Goal: Information Seeking & Learning: Learn about a topic

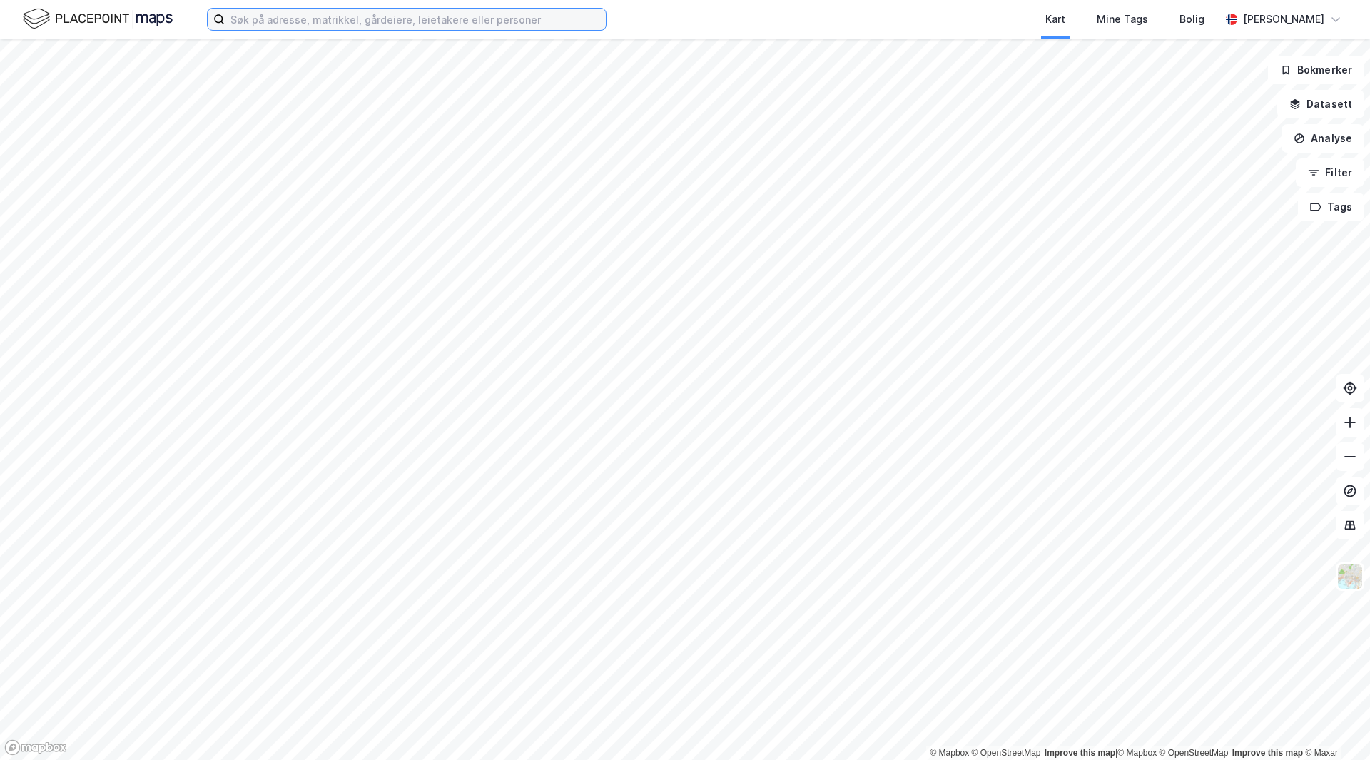
click at [461, 22] on input at bounding box center [415, 19] width 381 height 21
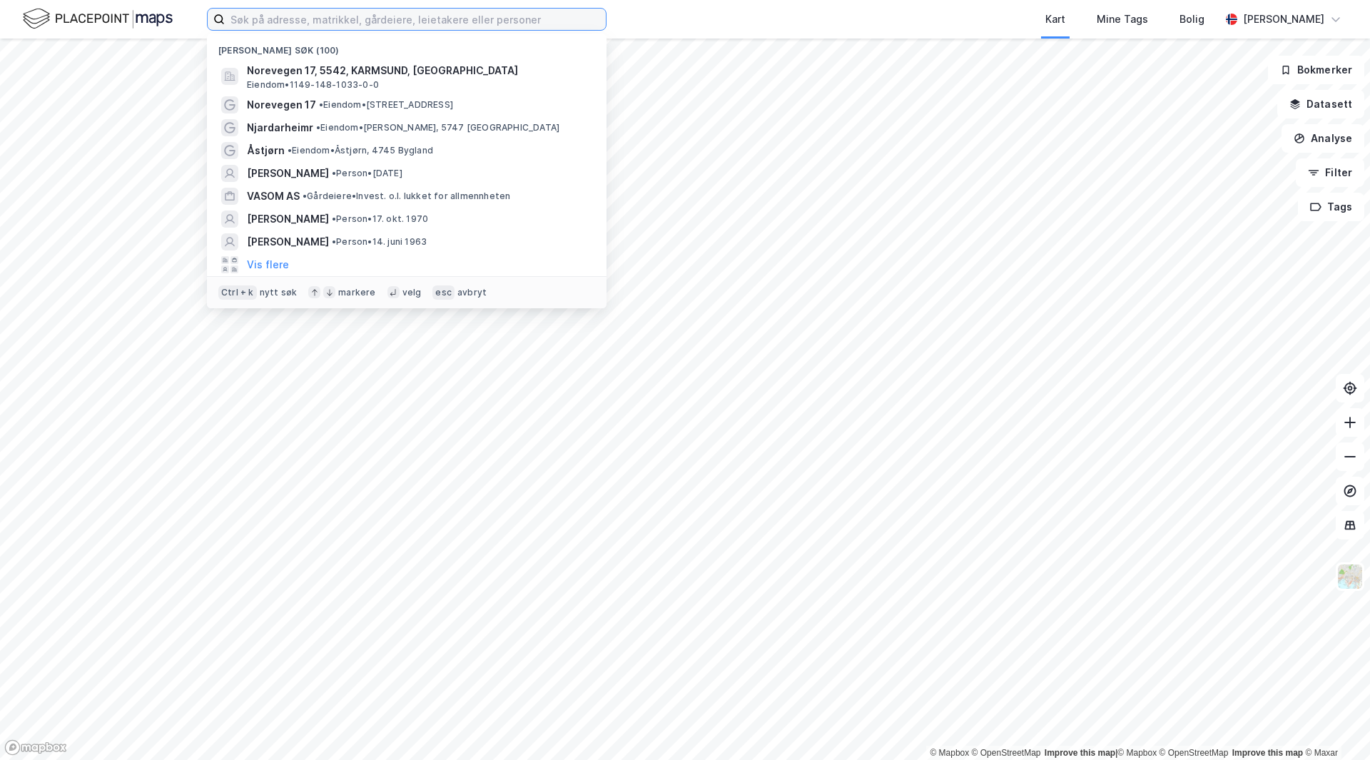
click at [461, 22] on input at bounding box center [415, 19] width 381 height 21
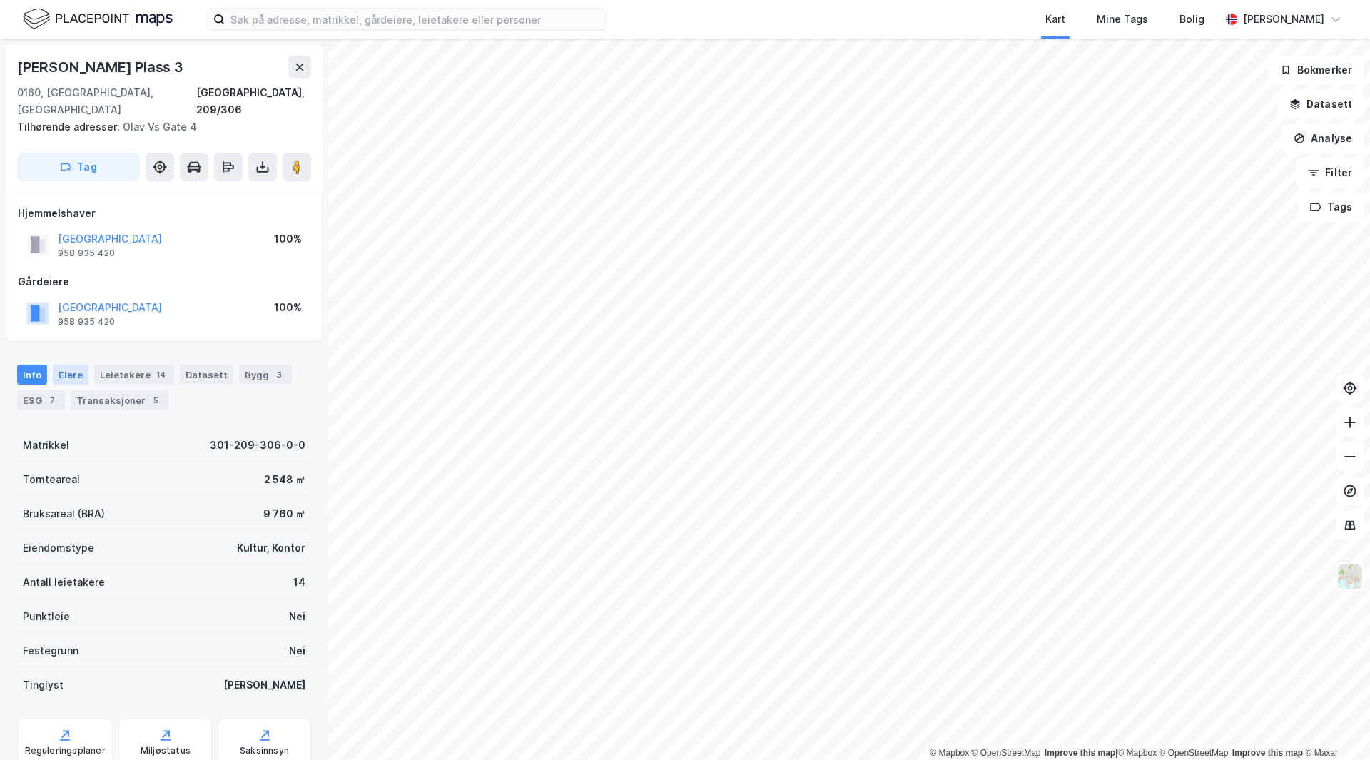
click at [73, 365] on div "Eiere" at bounding box center [71, 375] width 36 height 20
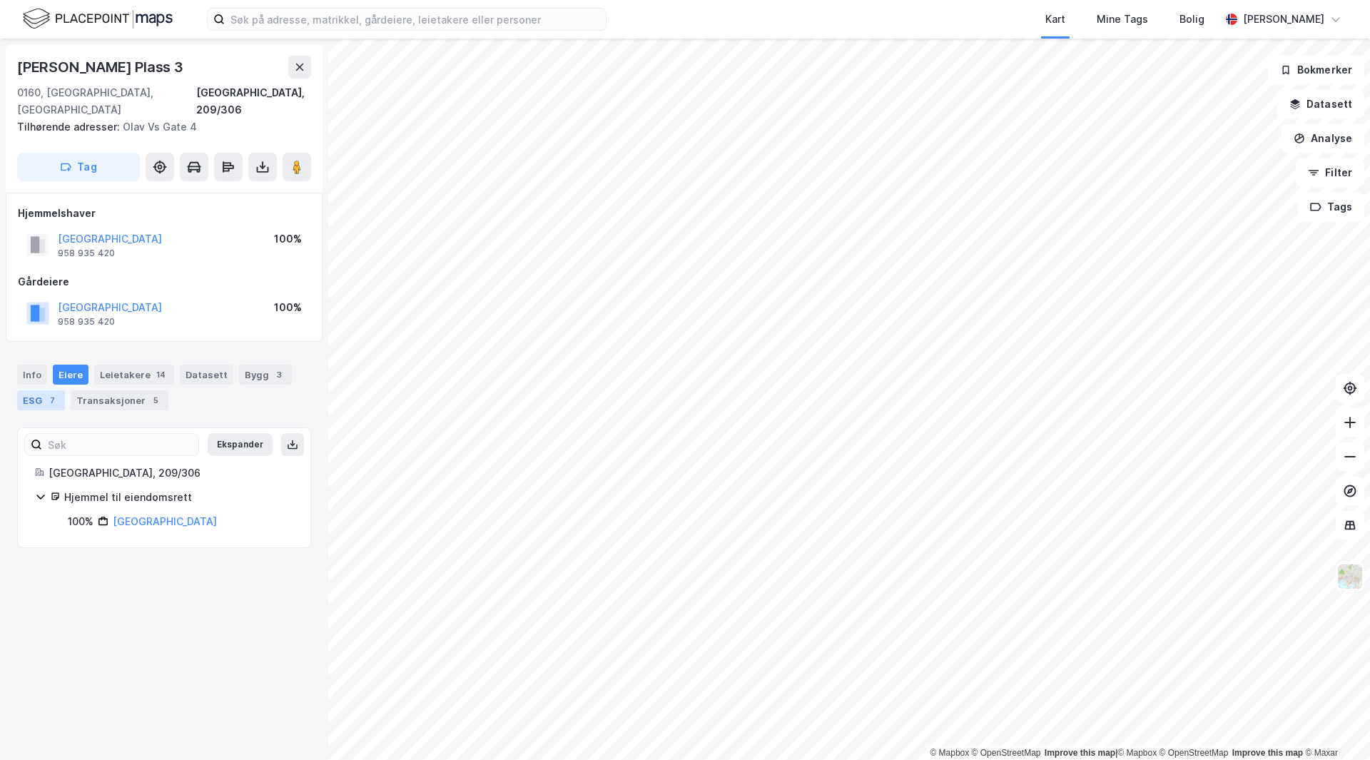
click at [46, 393] on div "7" at bounding box center [52, 400] width 14 height 14
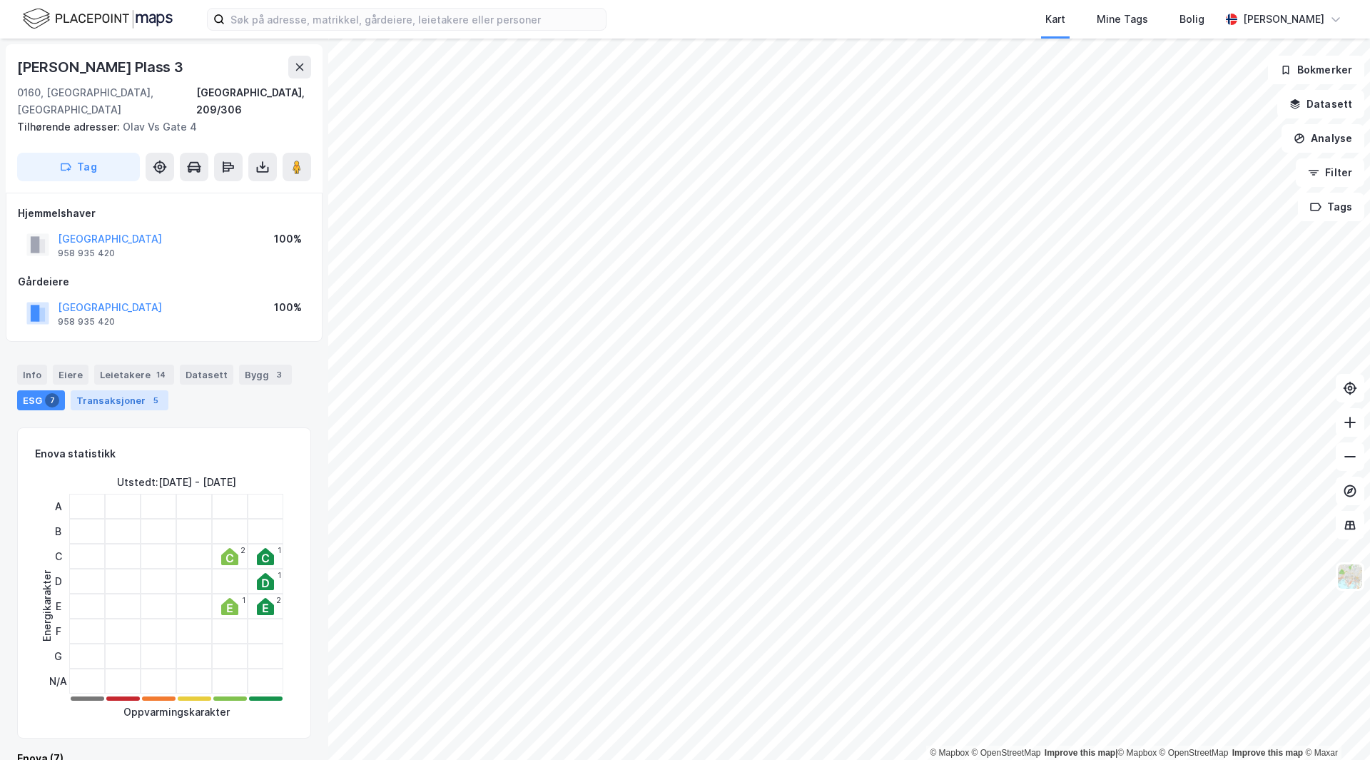
click at [130, 390] on div "Transaksjoner 5" at bounding box center [120, 400] width 98 height 20
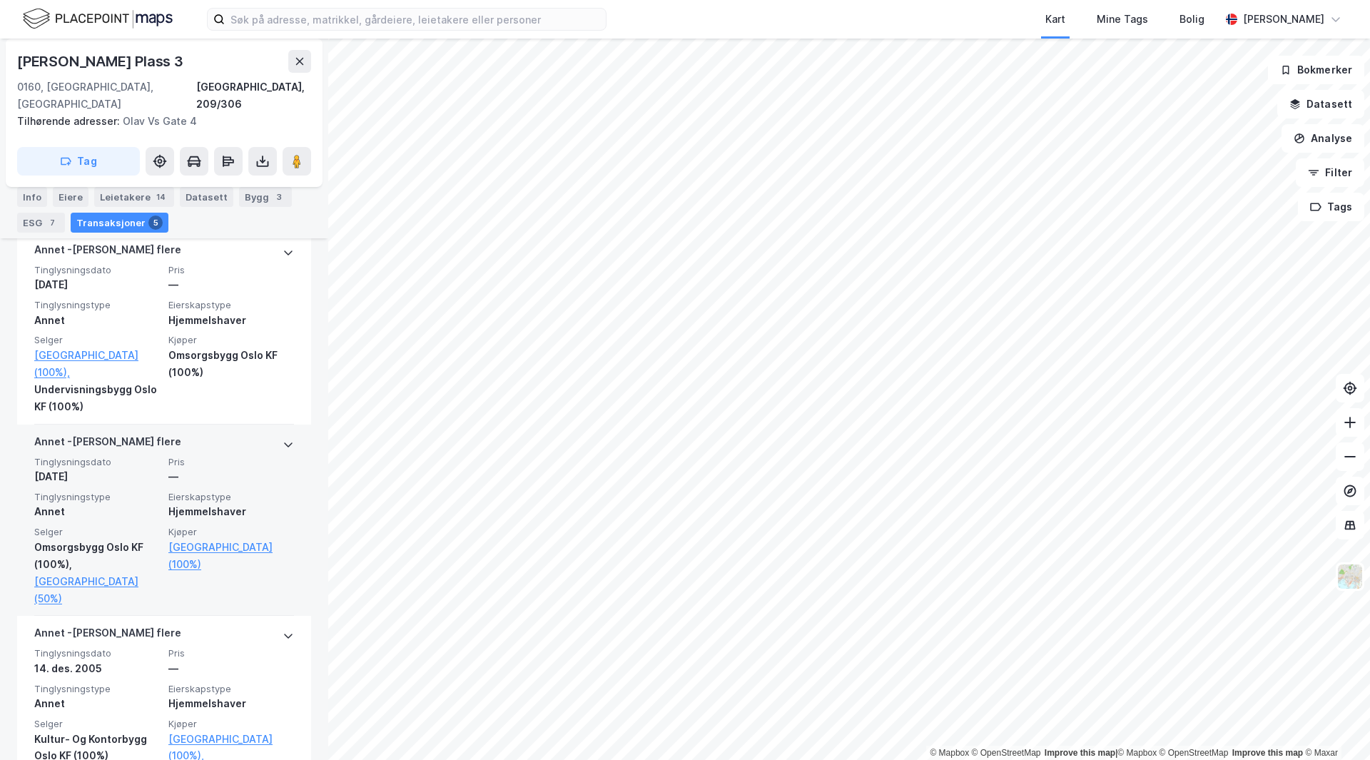
scroll to position [451, 0]
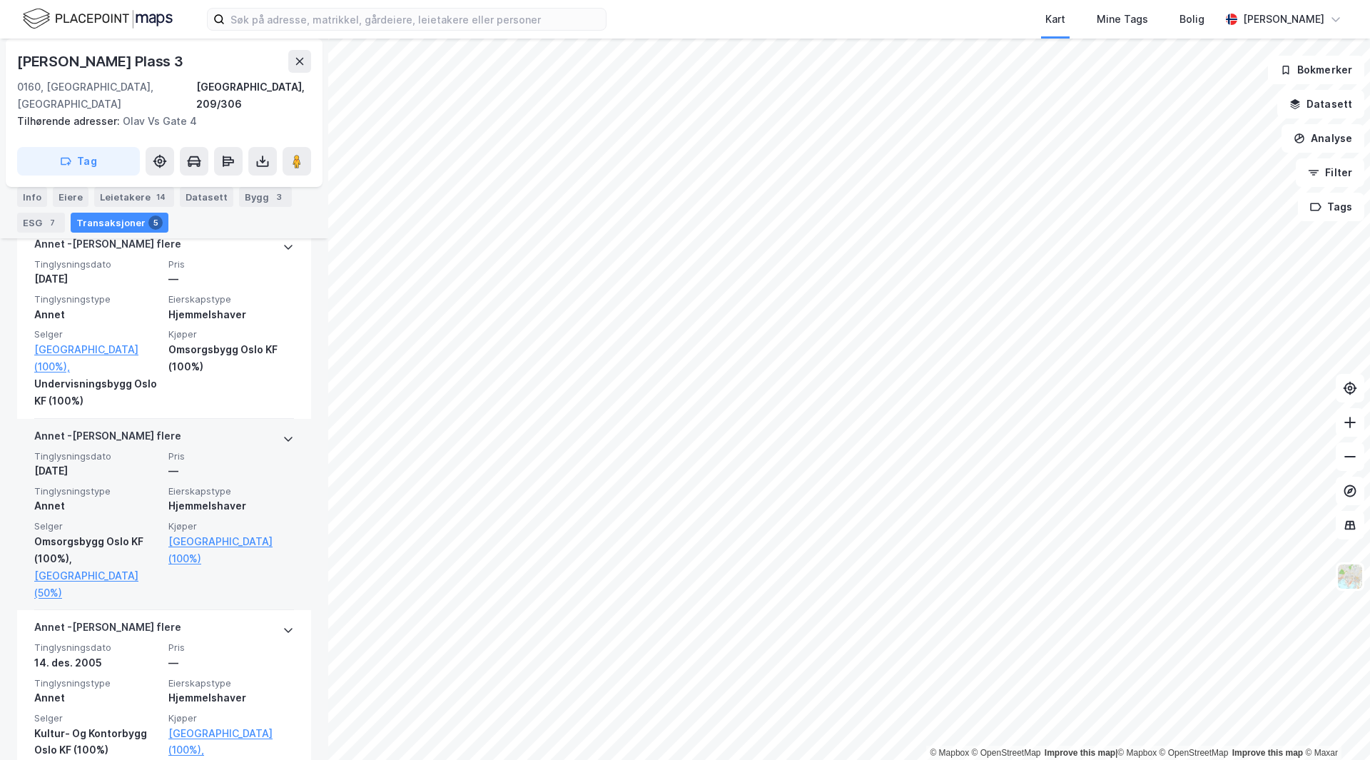
click at [194, 540] on div "Kjøper Oslo Kommune (100%)" at bounding box center [231, 560] width 126 height 81
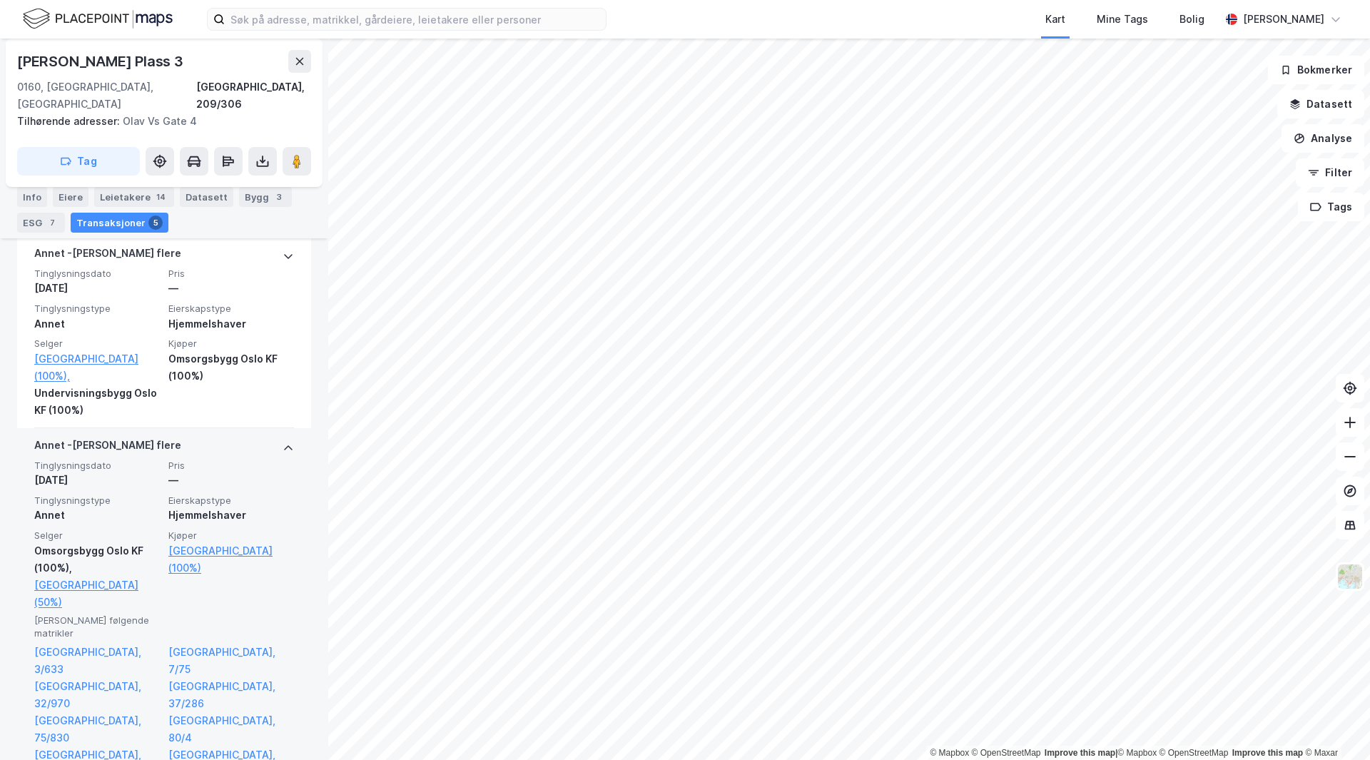
scroll to position [443, 0]
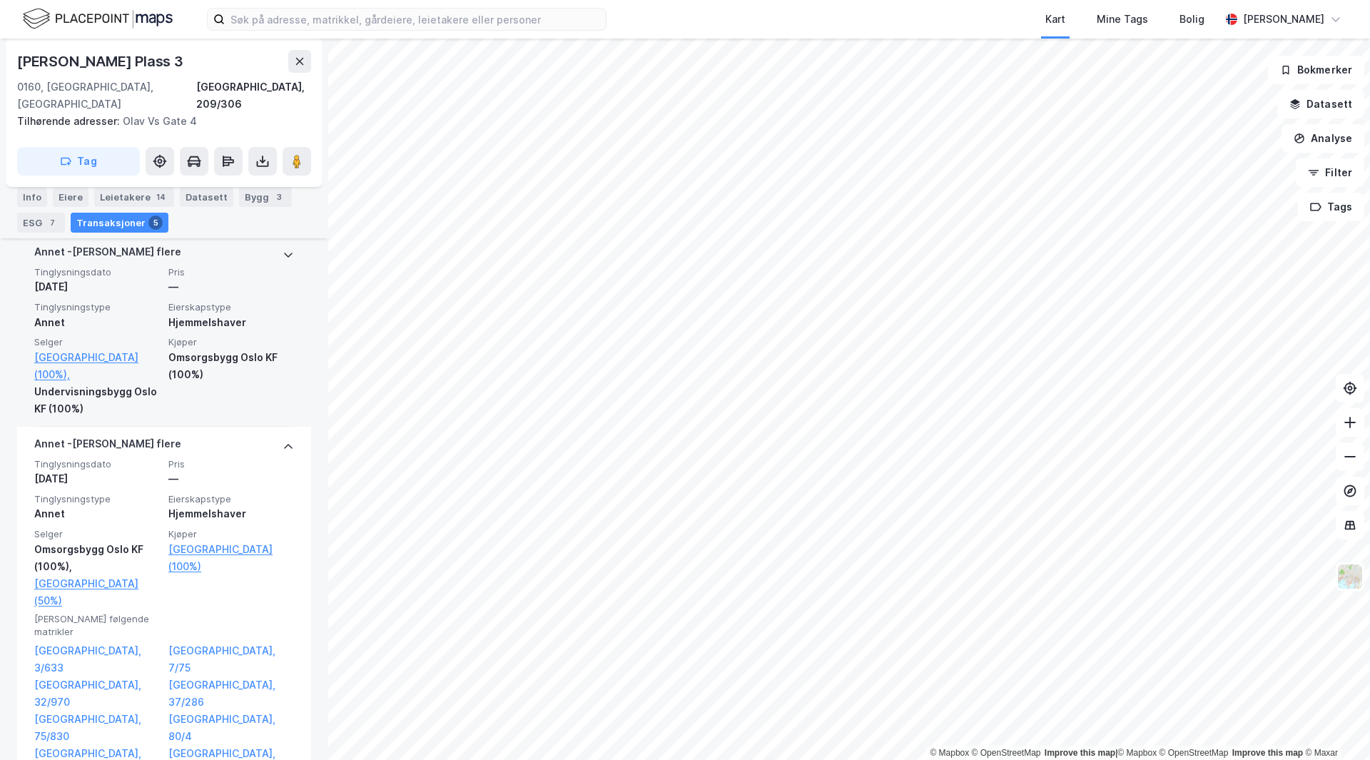
click at [227, 357] on div "Omsorgsbygg Oslo KF (100%)" at bounding box center [231, 366] width 126 height 34
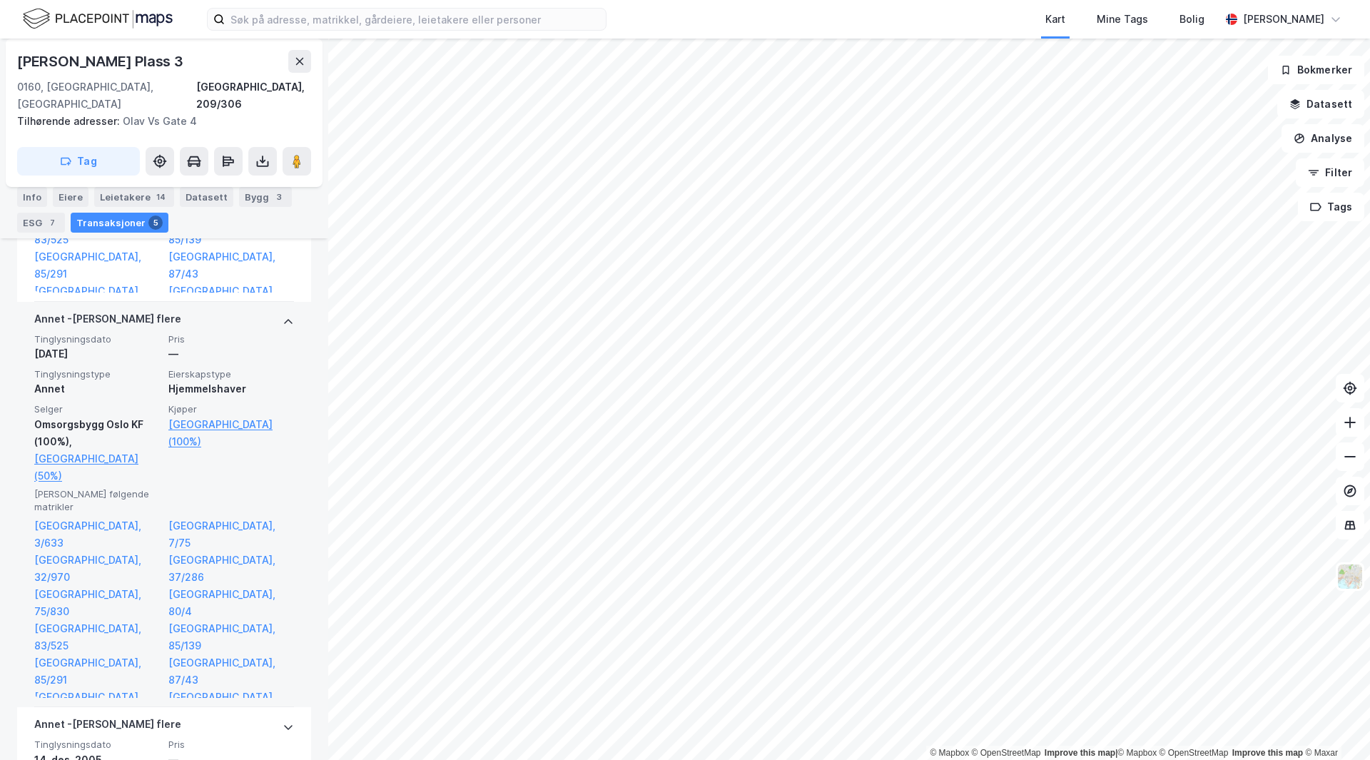
scroll to position [781, 0]
click at [189, 417] on link "[GEOGRAPHIC_DATA] (100%)" at bounding box center [231, 434] width 126 height 34
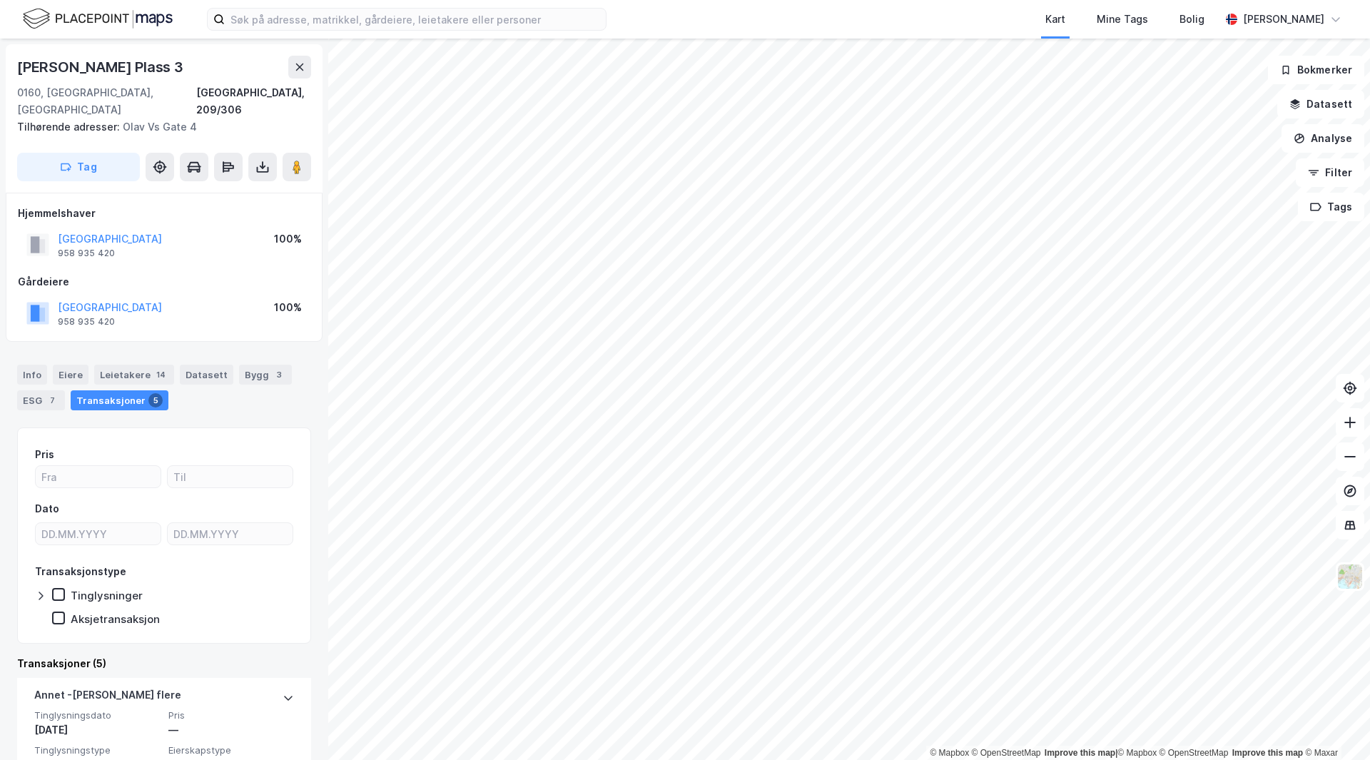
click at [113, 299] on div "[GEOGRAPHIC_DATA]" at bounding box center [110, 307] width 104 height 17
click at [0, 0] on button "[GEOGRAPHIC_DATA]" at bounding box center [0, 0] width 0 height 0
